Goal: Check status: Check status

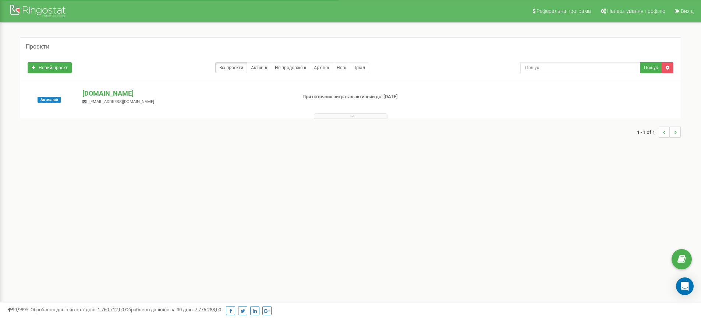
click at [350, 116] on button at bounding box center [351, 116] width 74 height 6
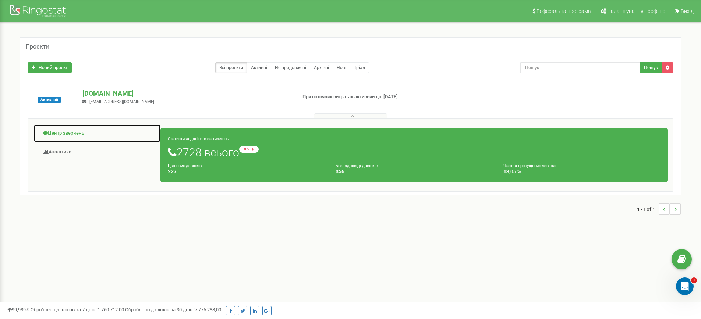
click at [80, 129] on link "Центр звернень" at bounding box center [97, 133] width 127 height 18
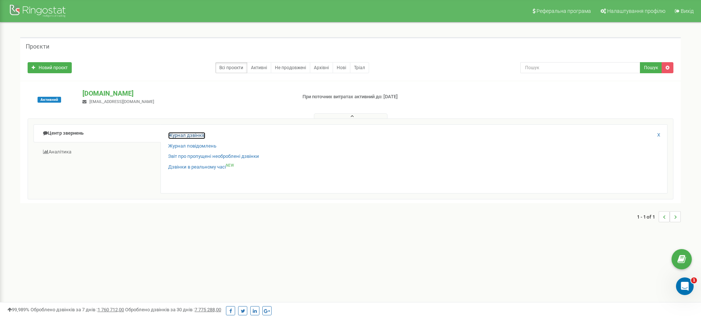
click at [172, 133] on link "Журнал дзвінків" at bounding box center [186, 135] width 37 height 7
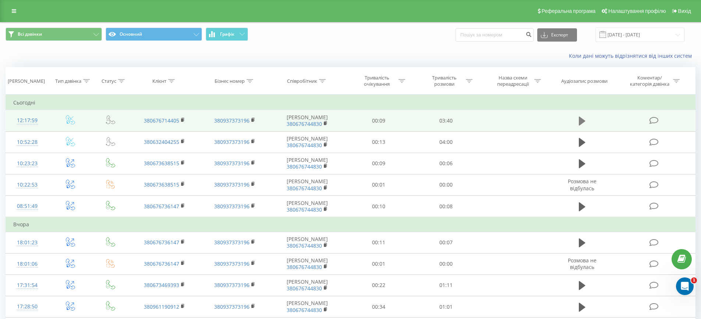
click at [587, 124] on button at bounding box center [582, 121] width 11 height 11
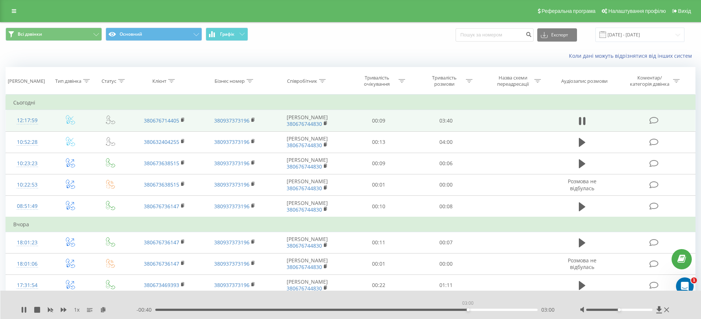
drag, startPoint x: 157, startPoint y: 310, endPoint x: 468, endPoint y: 305, distance: 311.1
click at [468, 309] on div "03:00" at bounding box center [468, 310] width 3 height 3
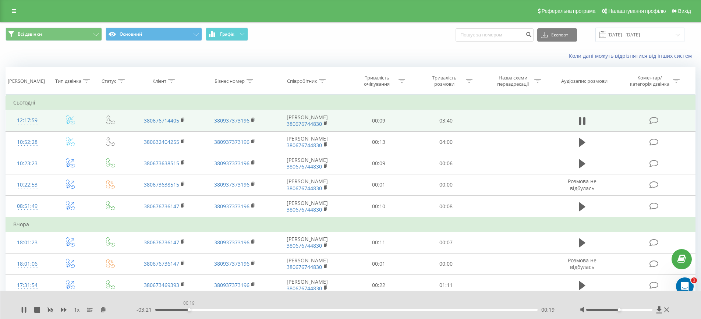
drag, startPoint x: 526, startPoint y: 311, endPoint x: 189, endPoint y: 301, distance: 337.4
click at [189, 309] on div "00:19" at bounding box center [189, 310] width 3 height 3
drag, startPoint x: 295, startPoint y: 310, endPoint x: 397, endPoint y: 314, distance: 101.7
click at [397, 314] on div "1 x - 01:29 02:11 02:11" at bounding box center [350, 305] width 701 height 28
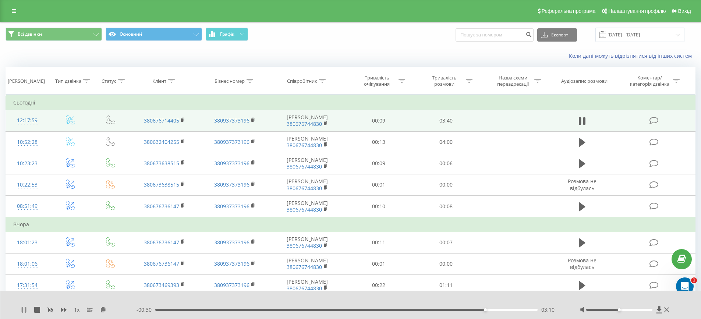
click at [24, 311] on icon at bounding box center [24, 310] width 6 height 6
click at [20, 307] on div "1 x - 00:29 03:11 03:11" at bounding box center [350, 305] width 701 height 28
click at [22, 308] on icon at bounding box center [24, 310] width 6 height 6
click at [24, 309] on icon at bounding box center [24, 310] width 6 height 6
click at [24, 308] on icon at bounding box center [24, 310] width 6 height 6
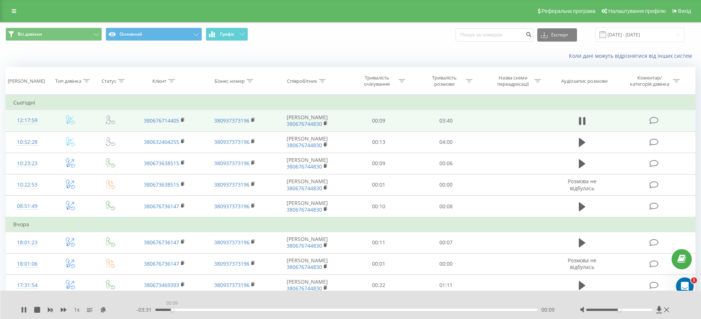
click at [172, 309] on div "00:09" at bounding box center [346, 310] width 383 height 2
click at [24, 311] on icon at bounding box center [24, 310] width 6 height 6
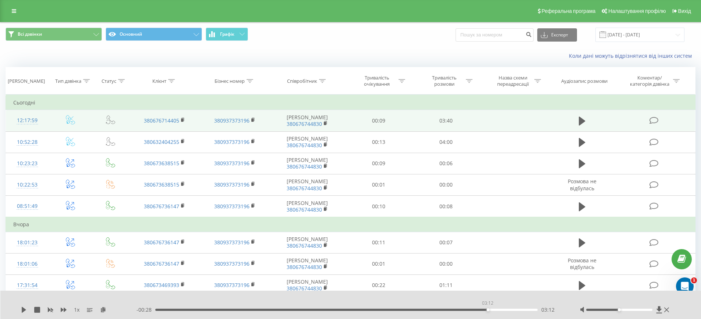
drag, startPoint x: 270, startPoint y: 310, endPoint x: 488, endPoint y: 320, distance: 217.8
click at [488, 319] on html "[DOMAIN_NAME] Проекти [DOMAIN_NAME] Центр звернень Журнал дзвінків Журнал повід…" at bounding box center [350, 159] width 701 height 319
click at [26, 311] on icon at bounding box center [24, 310] width 6 height 6
click at [26, 311] on icon at bounding box center [25, 310] width 1 height 6
